Goal: Check status: Check status

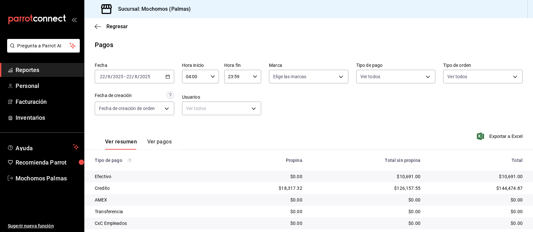
scroll to position [66, 0]
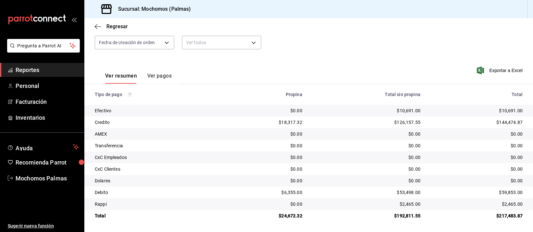
click at [365, 191] on div "$53,498.00" at bounding box center [367, 192] width 108 height 6
click at [362, 170] on div "$0.00" at bounding box center [367, 169] width 108 height 6
click at [364, 172] on div "$0.00" at bounding box center [367, 169] width 108 height 6
click at [347, 147] on div "$0.00" at bounding box center [367, 145] width 108 height 6
click at [309, 151] on td "$0.00" at bounding box center [366, 146] width 118 height 12
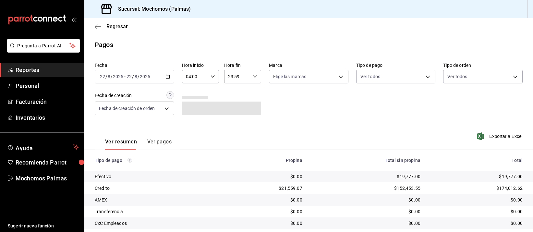
scroll to position [66, 0]
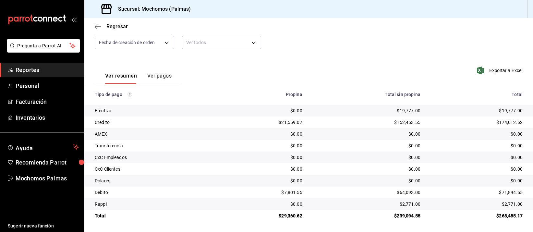
click at [362, 169] on div "$0.00" at bounding box center [367, 169] width 108 height 6
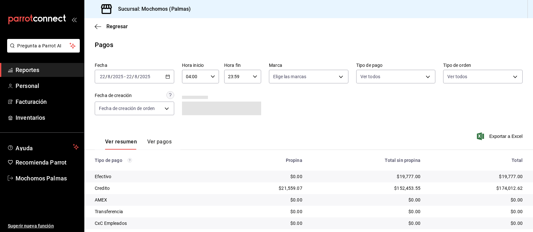
scroll to position [66, 0]
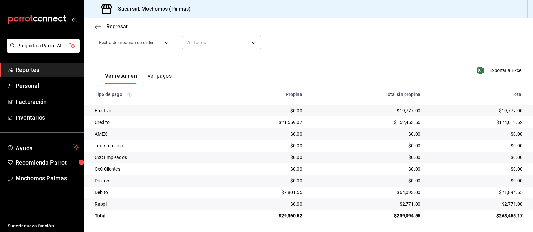
click at [346, 141] on td "$0.00" at bounding box center [366, 146] width 118 height 12
click at [345, 139] on td "$0.00" at bounding box center [366, 134] width 118 height 12
click at [371, 151] on td "$0.00" at bounding box center [366, 157] width 118 height 12
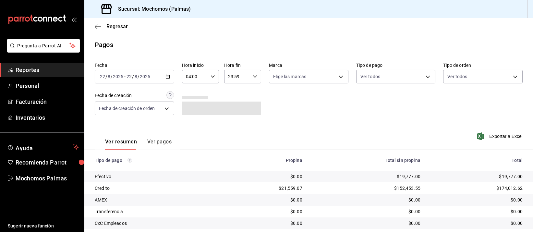
scroll to position [66, 0]
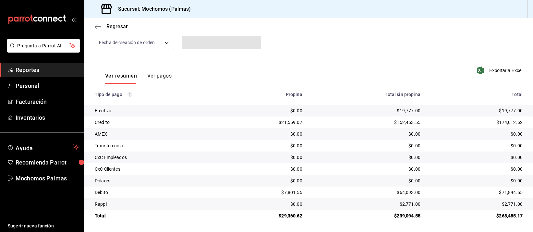
click at [371, 150] on td "$0.00" at bounding box center [366, 146] width 118 height 12
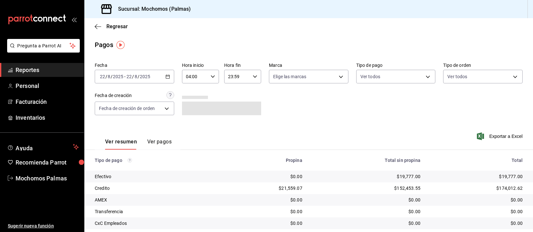
scroll to position [66, 0]
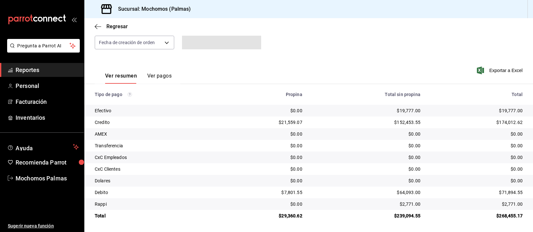
click at [361, 137] on div "$0.00" at bounding box center [367, 134] width 108 height 6
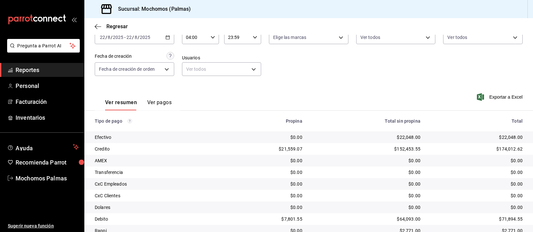
scroll to position [66, 0]
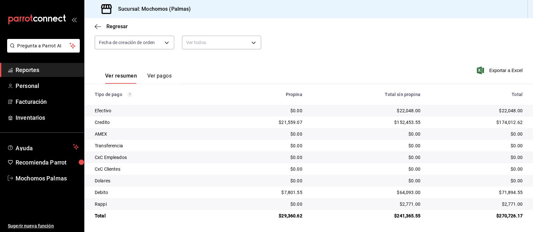
click at [372, 157] on div "$0.00" at bounding box center [367, 157] width 108 height 6
click at [418, 114] on td "$22,048.00" at bounding box center [366, 111] width 118 height 12
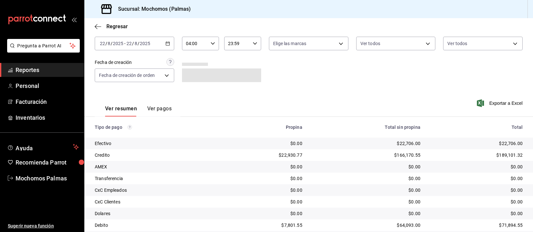
scroll to position [66, 0]
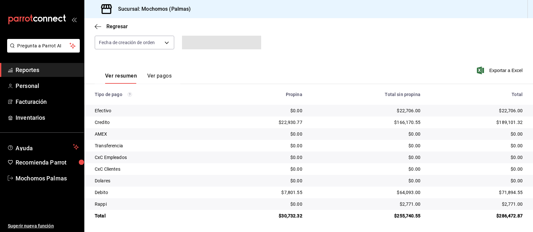
click at [366, 137] on div "$0.00" at bounding box center [367, 134] width 108 height 6
click at [419, 28] on div "Regresar" at bounding box center [308, 26] width 448 height 17
click at [355, 132] on div "$0.00" at bounding box center [367, 134] width 108 height 6
click at [346, 154] on div "$0.00" at bounding box center [367, 157] width 108 height 6
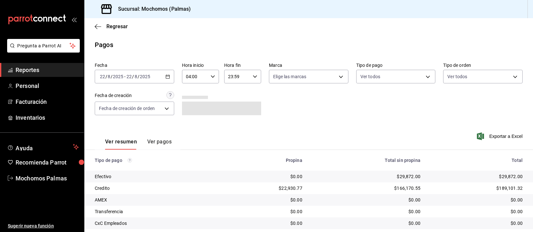
scroll to position [66, 0]
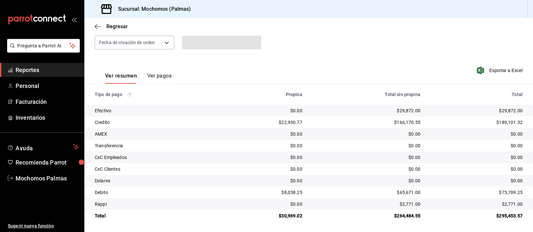
click at [365, 113] on div "$29,872.00" at bounding box center [367, 110] width 108 height 6
click at [373, 144] on div "$0.00" at bounding box center [367, 145] width 108 height 6
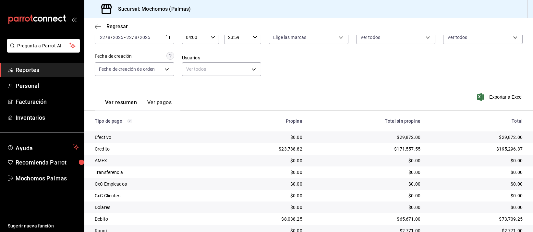
scroll to position [66, 0]
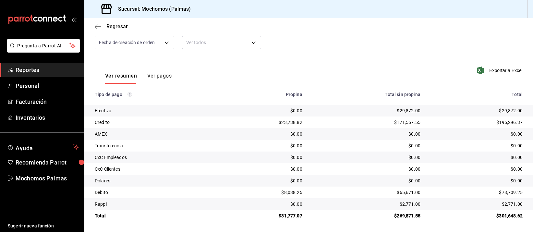
click at [404, 164] on td "$0.00" at bounding box center [366, 169] width 118 height 12
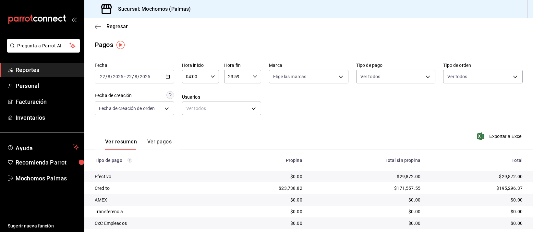
click at [392, 150] on th "Total sin propina" at bounding box center [366, 160] width 118 height 21
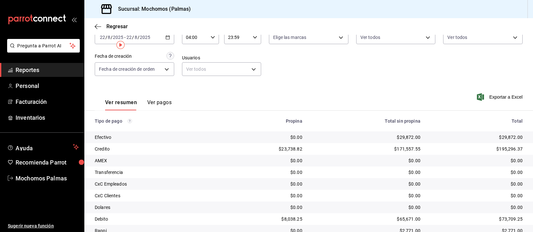
scroll to position [66, 0]
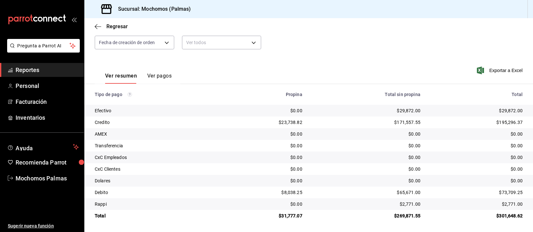
click at [369, 153] on td "$0.00" at bounding box center [366, 157] width 118 height 12
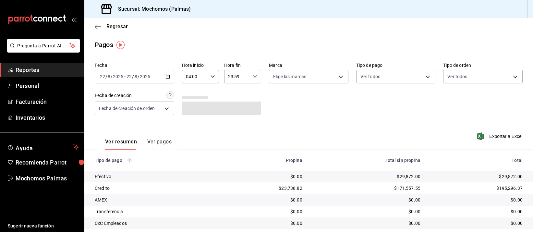
scroll to position [66, 0]
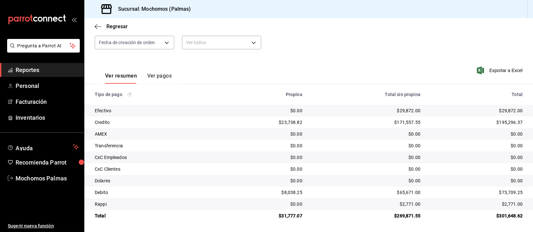
click at [328, 164] on td "$0.00" at bounding box center [366, 169] width 118 height 12
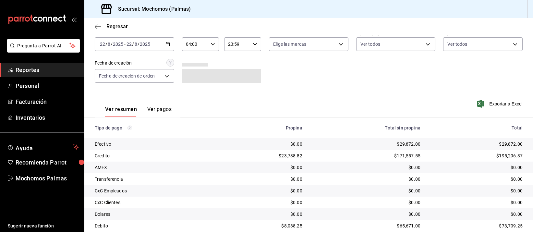
scroll to position [66, 0]
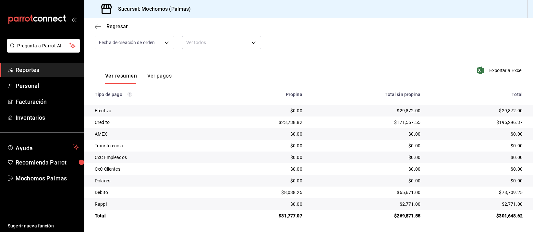
click at [348, 172] on td "$0.00" at bounding box center [366, 169] width 118 height 12
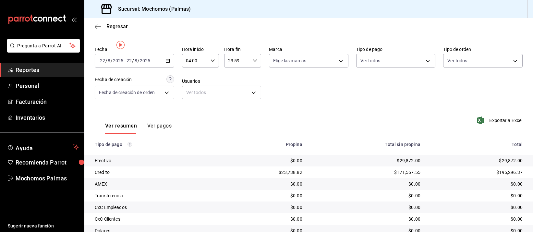
scroll to position [0, 0]
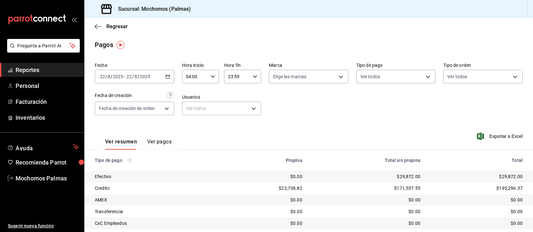
click at [167, 77] on icon "button" at bounding box center [167, 76] width 5 height 5
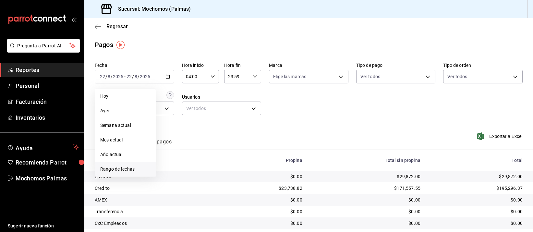
click at [121, 168] on span "Rango de fechas" at bounding box center [125, 169] width 50 height 7
click at [216, 163] on abbr "22" at bounding box center [215, 162] width 4 height 5
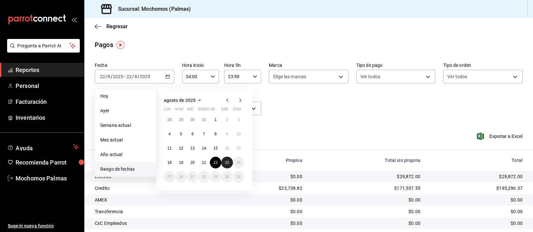
click at [224, 161] on button "23" at bounding box center [226, 163] width 11 height 12
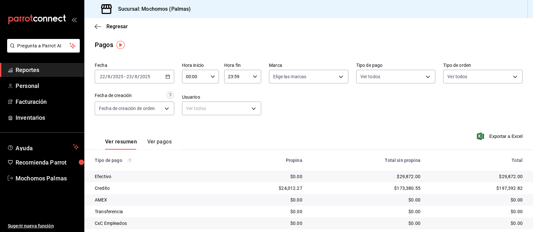
click at [213, 76] on icon "button" at bounding box center [212, 76] width 5 height 5
click at [189, 114] on span "04" at bounding box center [190, 114] width 8 height 5
type input "04:00"
click at [320, 114] on div at bounding box center [266, 116] width 533 height 232
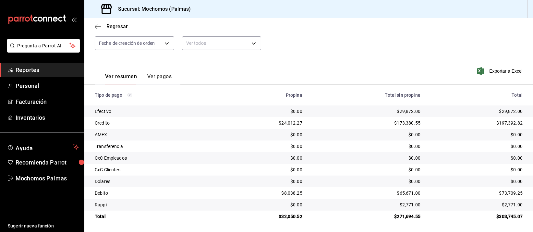
scroll to position [66, 0]
click at [333, 112] on div "$29,872.00" at bounding box center [367, 110] width 108 height 6
click at [332, 111] on div "$29,872.00" at bounding box center [367, 110] width 108 height 6
